Goal: Information Seeking & Learning: Learn about a topic

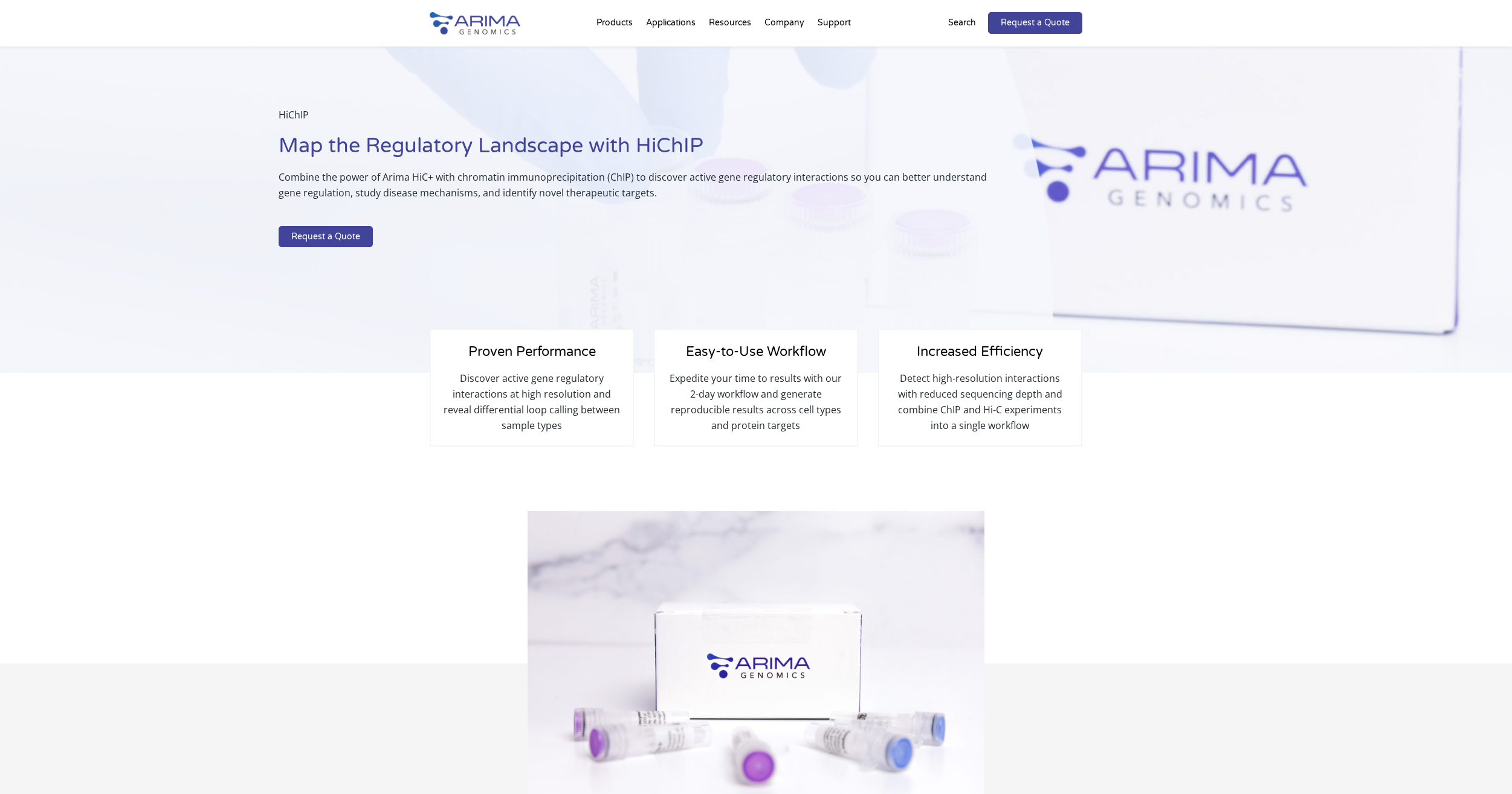
select select "Other/Non-US"
select select "China"
click at [976, 19] on p "Search" at bounding box center [962, 23] width 28 height 16
click at [966, 22] on p "Search" at bounding box center [962, 23] width 28 height 16
click at [951, 28] on p "Search" at bounding box center [962, 23] width 28 height 16
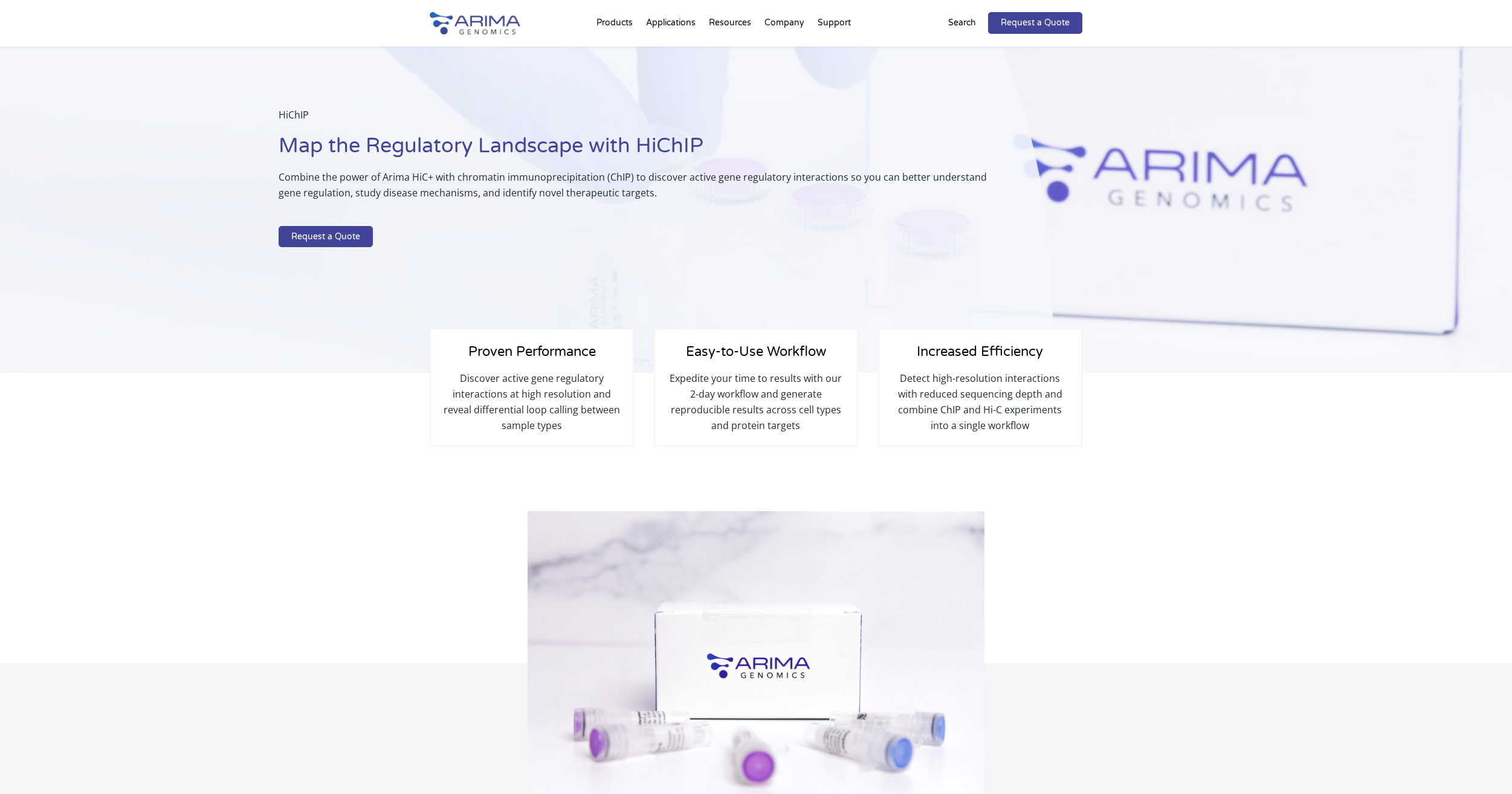
click at [964, 15] on p "Search" at bounding box center [962, 23] width 28 height 16
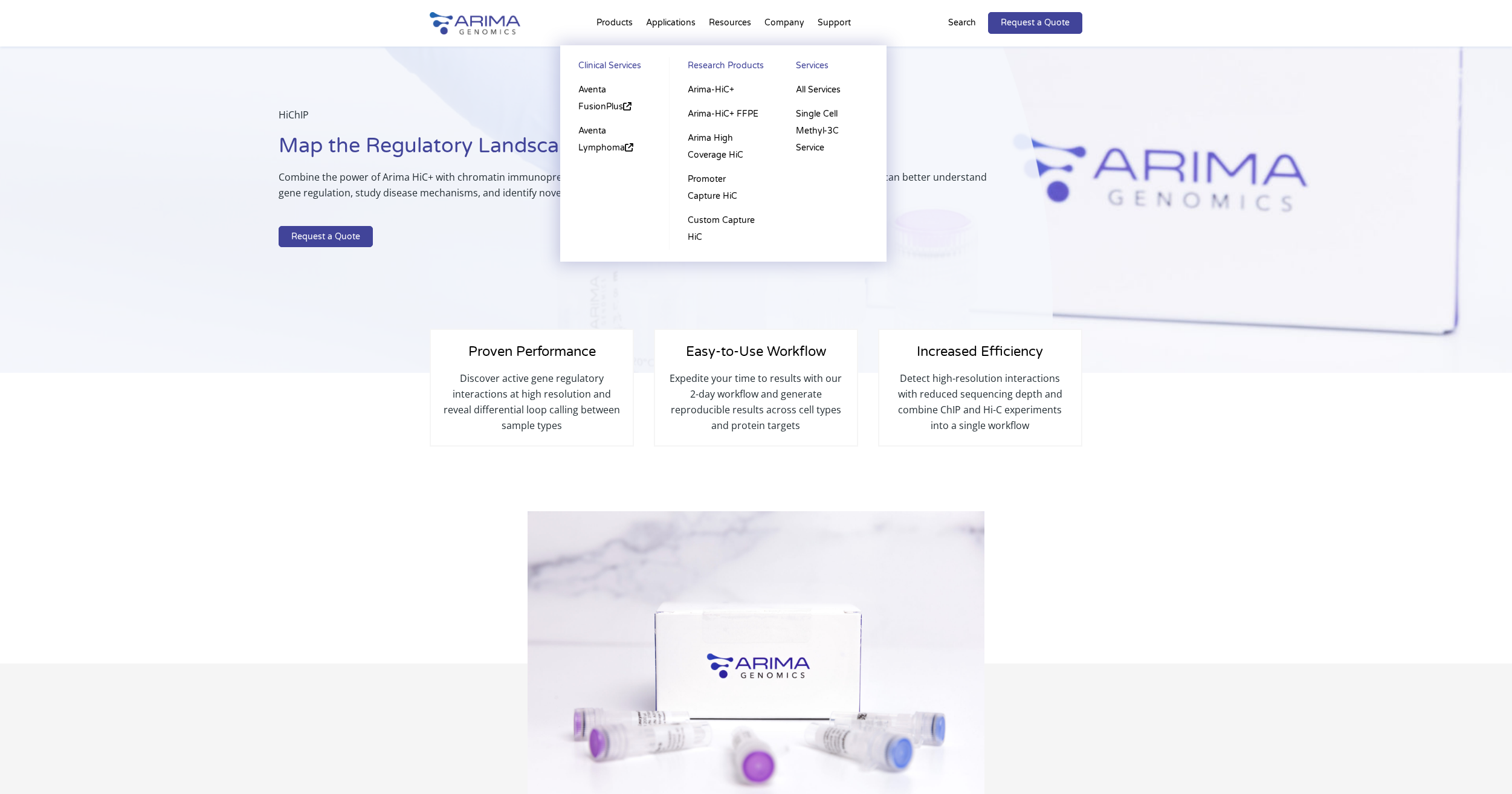
click at [604, 17] on li "Products Clinical Services Aventa FusionPlus Aventa Lymphoma Research Products …" at bounding box center [614, 25] width 50 height 41
click at [700, 86] on link "Arima-HiC+" at bounding box center [724, 90] width 84 height 25
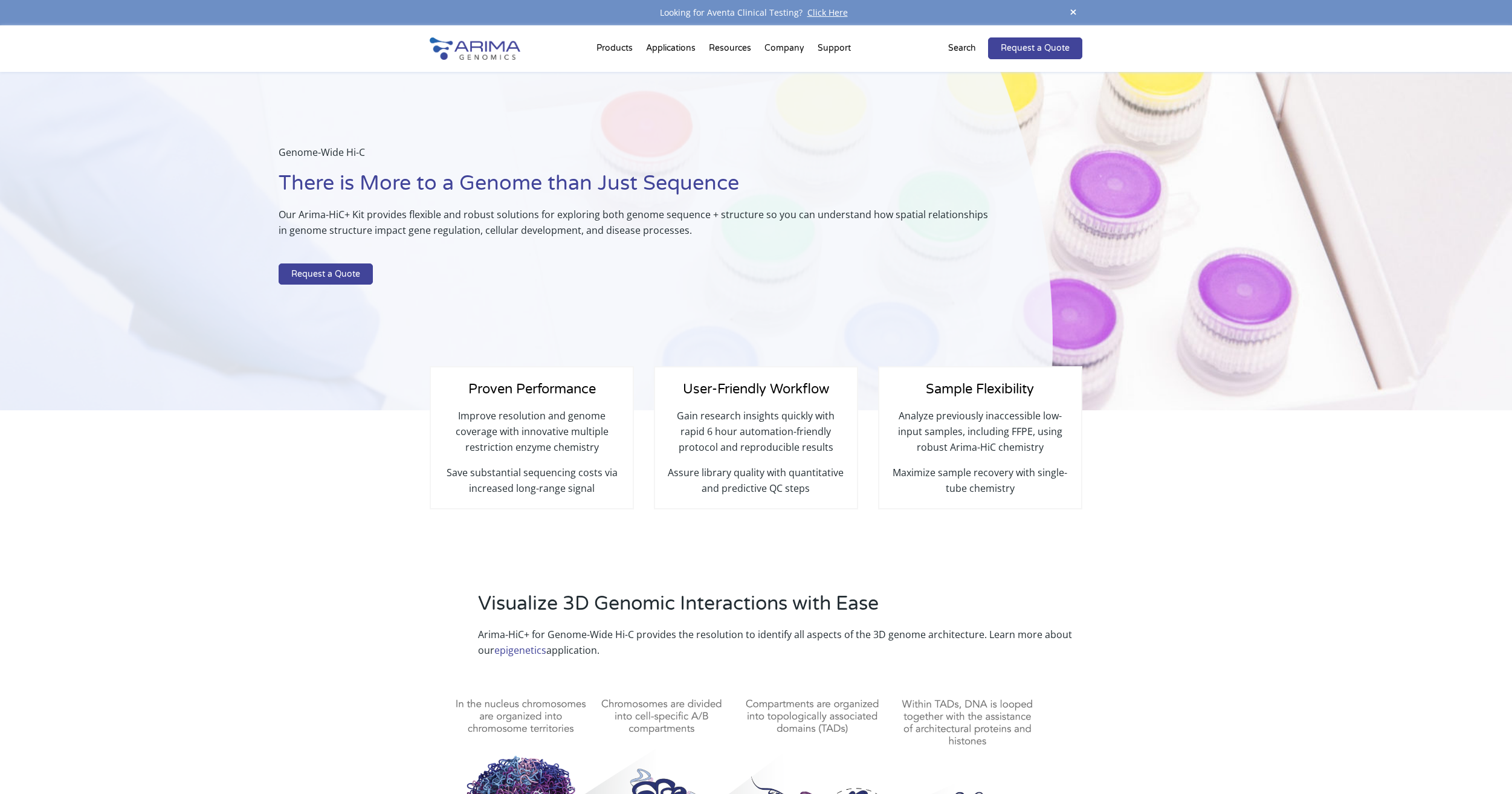
select select "Other/Non-US"
select select "[GEOGRAPHIC_DATA]"
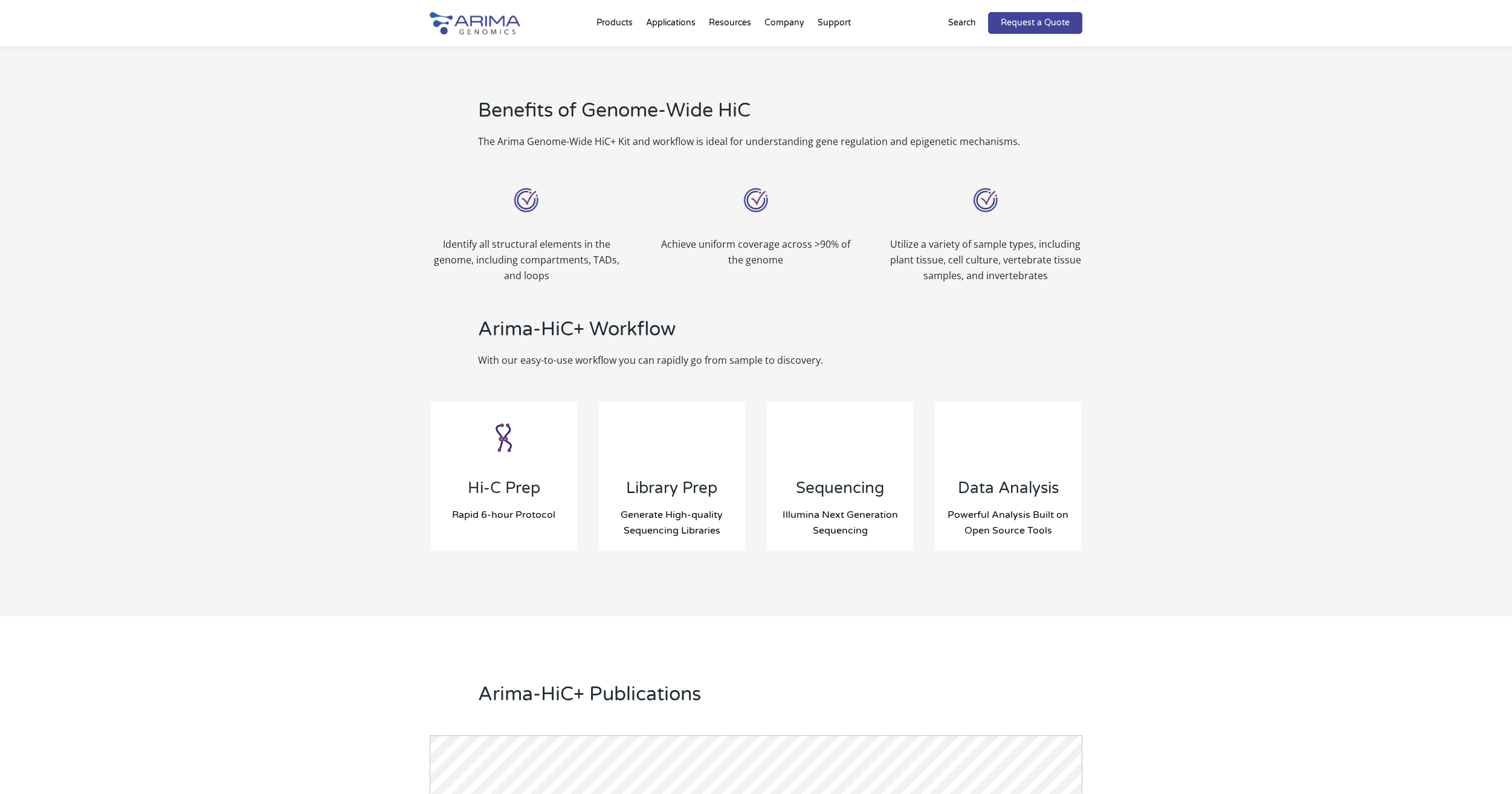
scroll to position [979, 0]
click at [514, 495] on p "*Arima-HiC+ FFPE kit" at bounding box center [504, 503] width 93 height 16
click at [521, 487] on p "Compatible with cell lines, primary cells, fresh/frozen tissue and FFPE*" at bounding box center [504, 467] width 146 height 57
click at [528, 480] on p "Compatible with cell lines, primary cells, fresh/frozen tissue and FFPE*" at bounding box center [504, 467] width 146 height 57
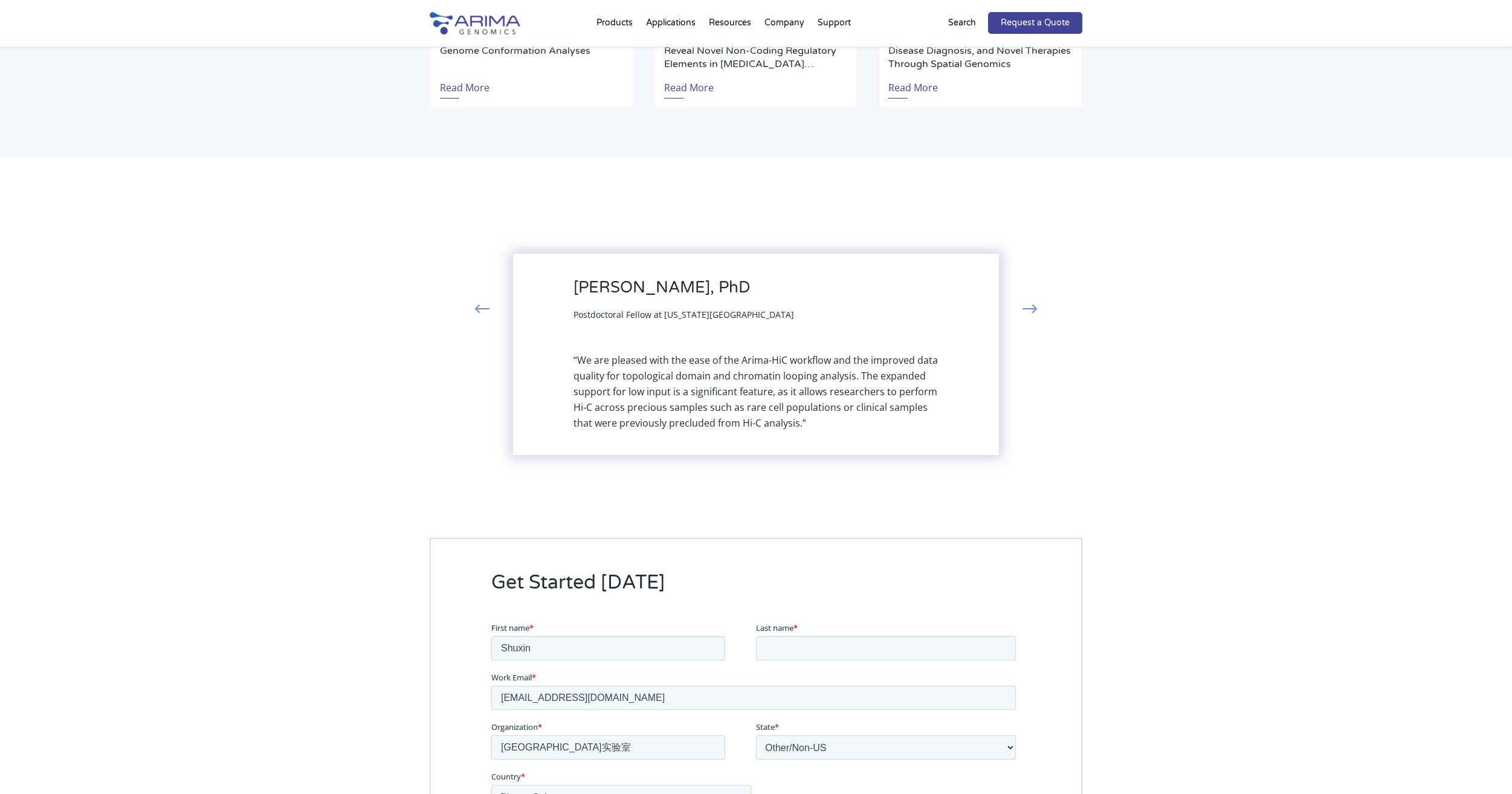
scroll to position [2562, 0]
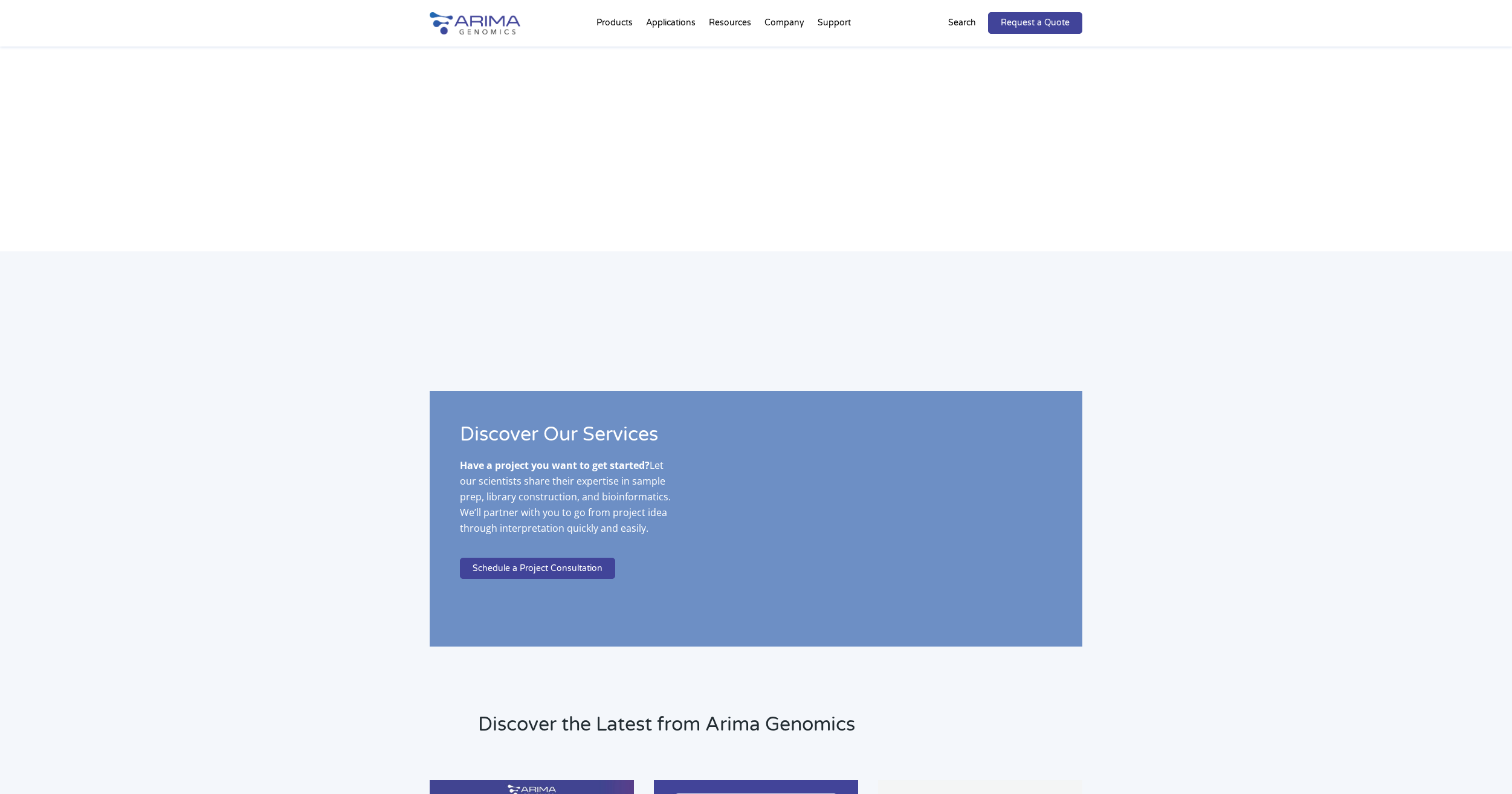
scroll to position [1929, 0]
